Goal: Information Seeking & Learning: Learn about a topic

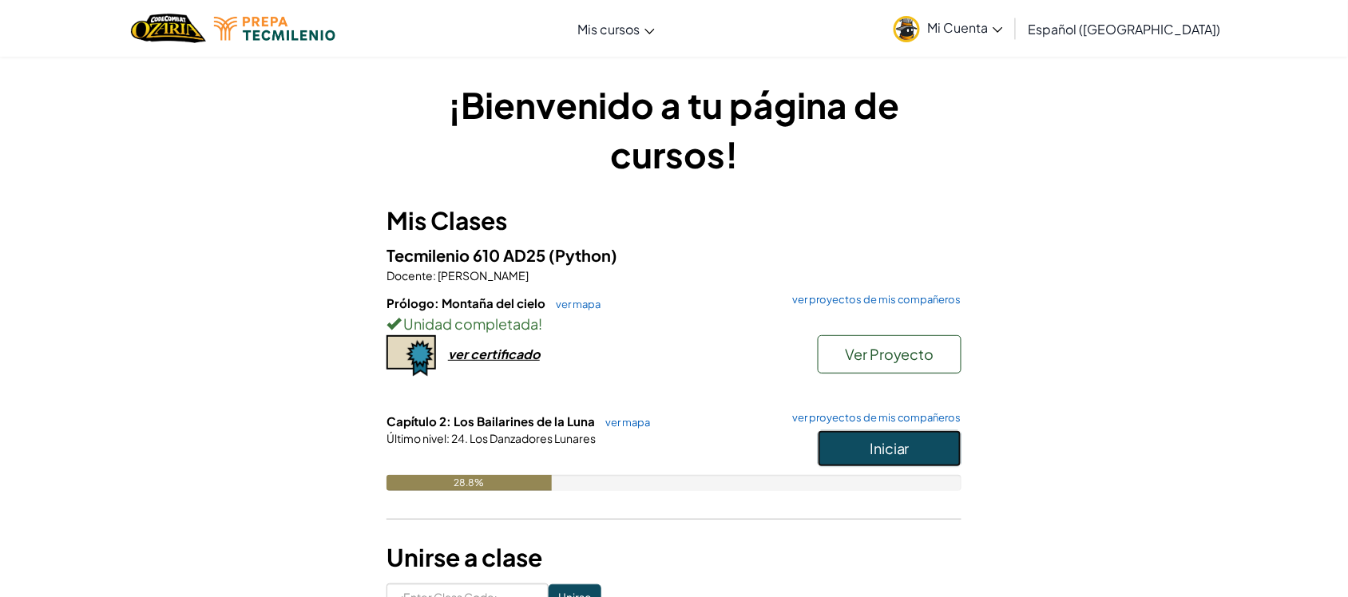
click at [892, 439] on span "Iniciar" at bounding box center [889, 448] width 40 height 18
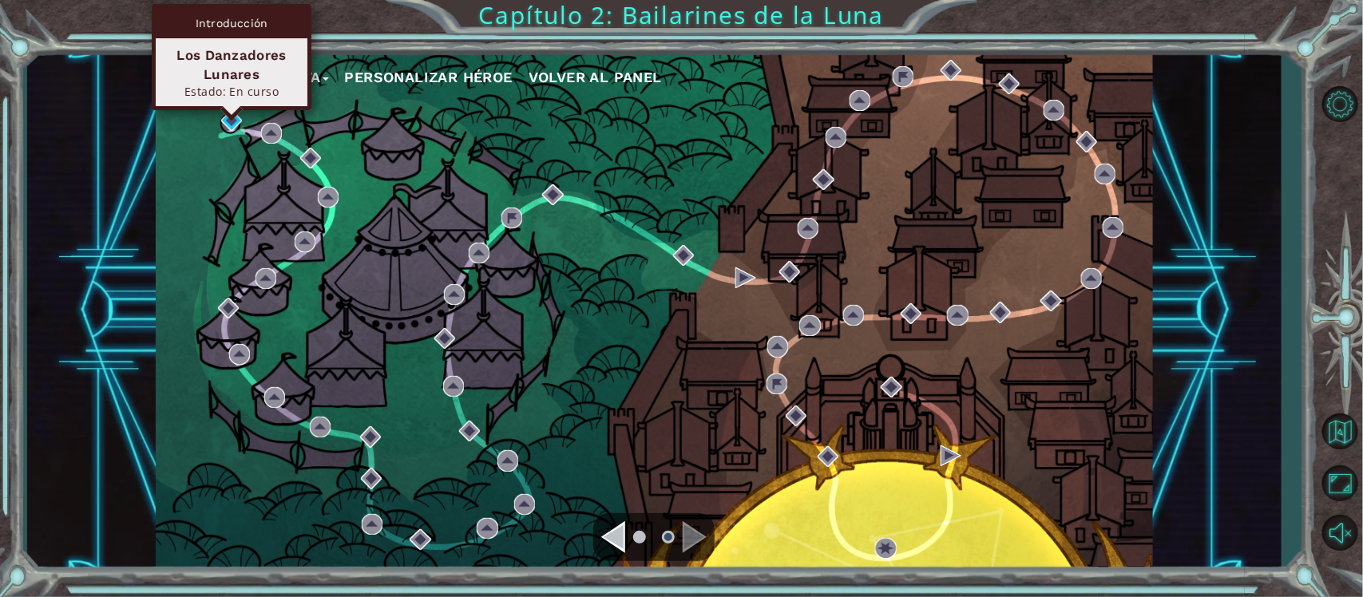
click at [236, 110] on div "Introducción Los Danzadores Lunares Estado: En curso" at bounding box center [232, 57] width 160 height 106
click at [228, 120] on img at bounding box center [231, 120] width 21 height 21
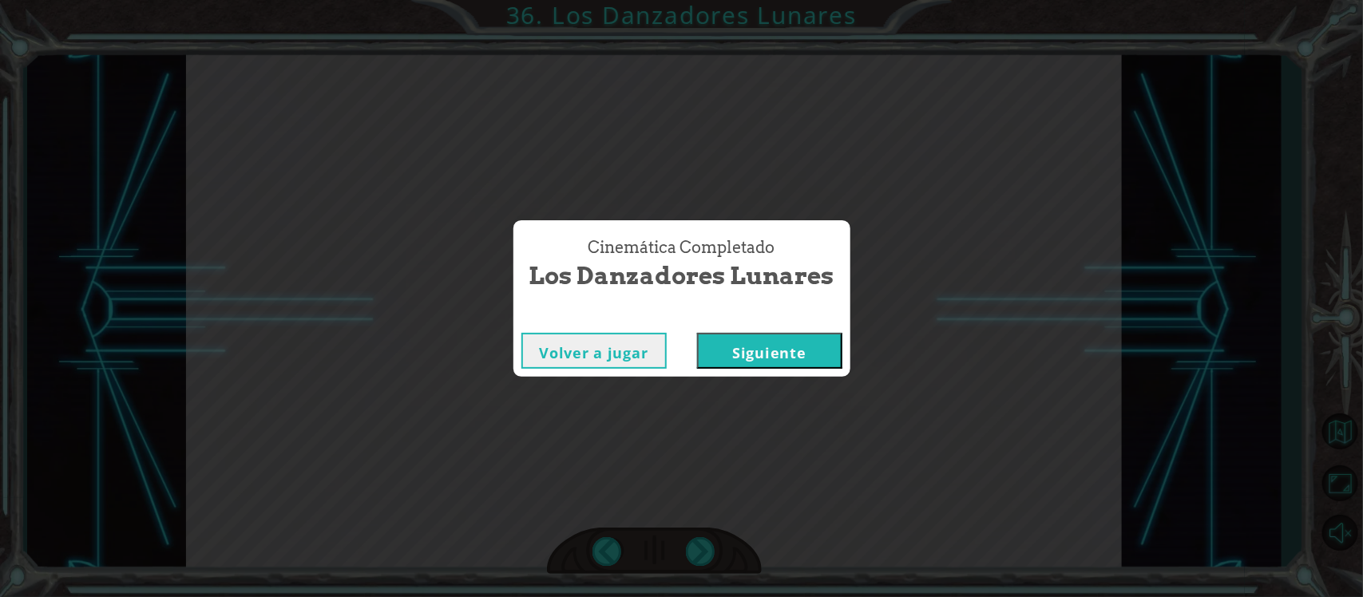
click at [761, 343] on button "Siguiente" at bounding box center [769, 351] width 145 height 36
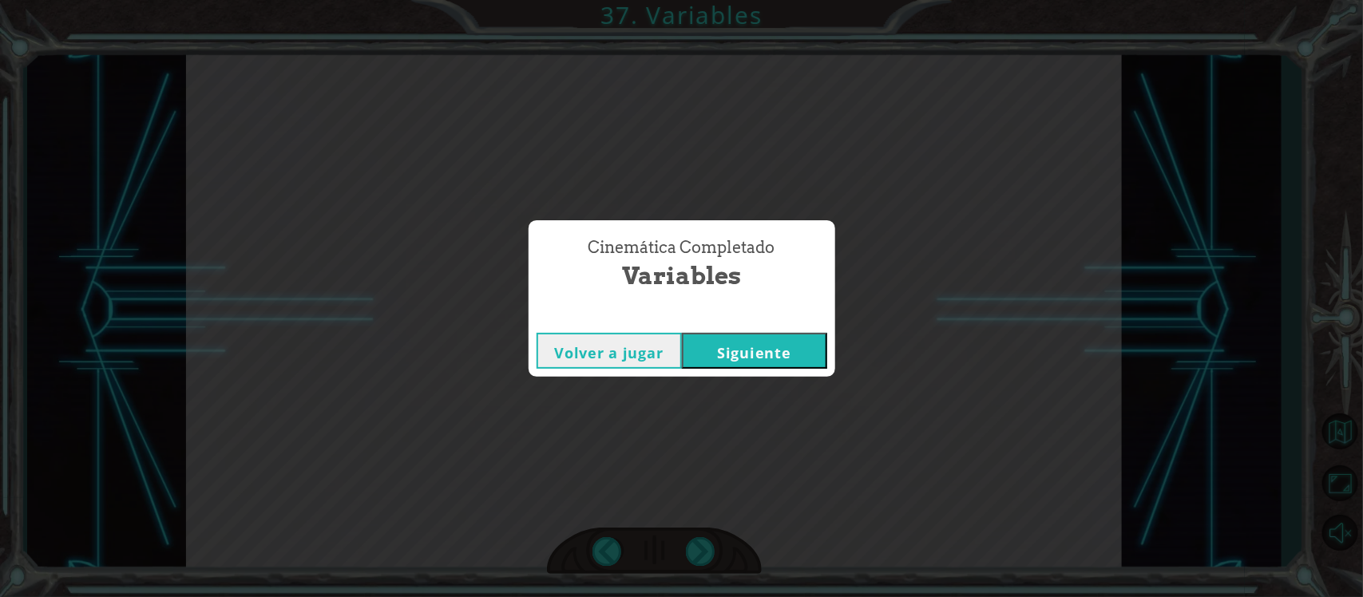
click at [719, 351] on button "Siguiente" at bounding box center [754, 351] width 145 height 36
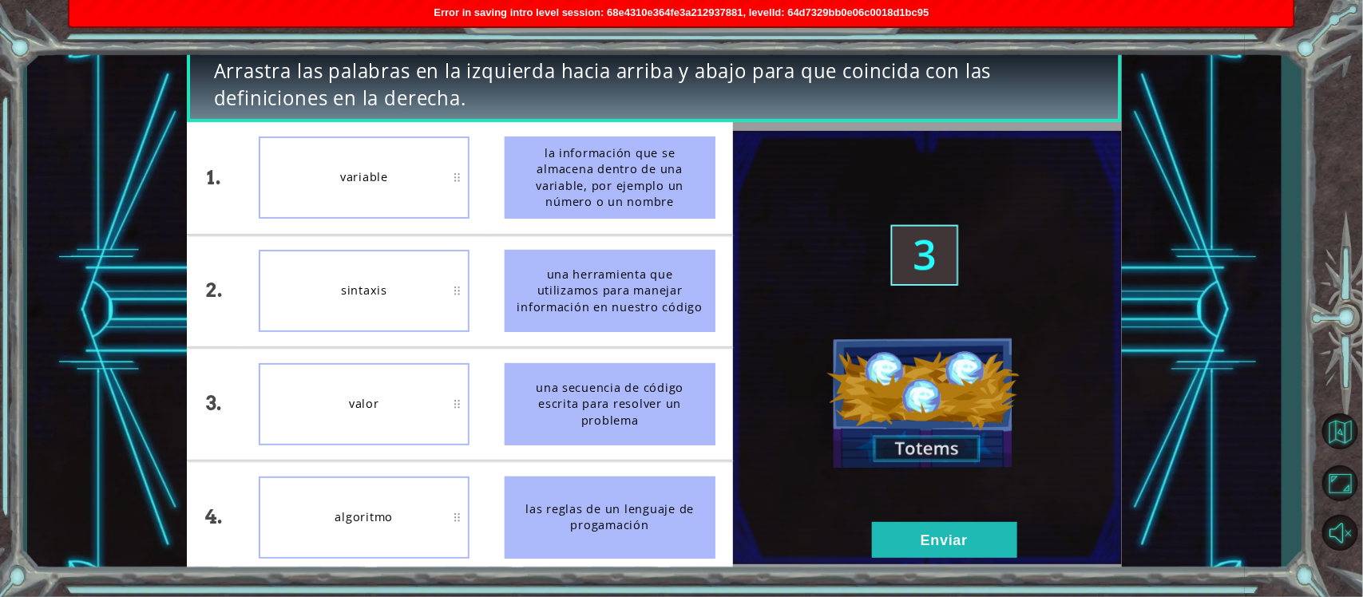
click at [525, 10] on span "Error in saving intro level session: 68e4310e364fe3a212937881, levelId: 64d7329…" at bounding box center [681, 12] width 495 height 12
